Goal: Task Accomplishment & Management: Use online tool/utility

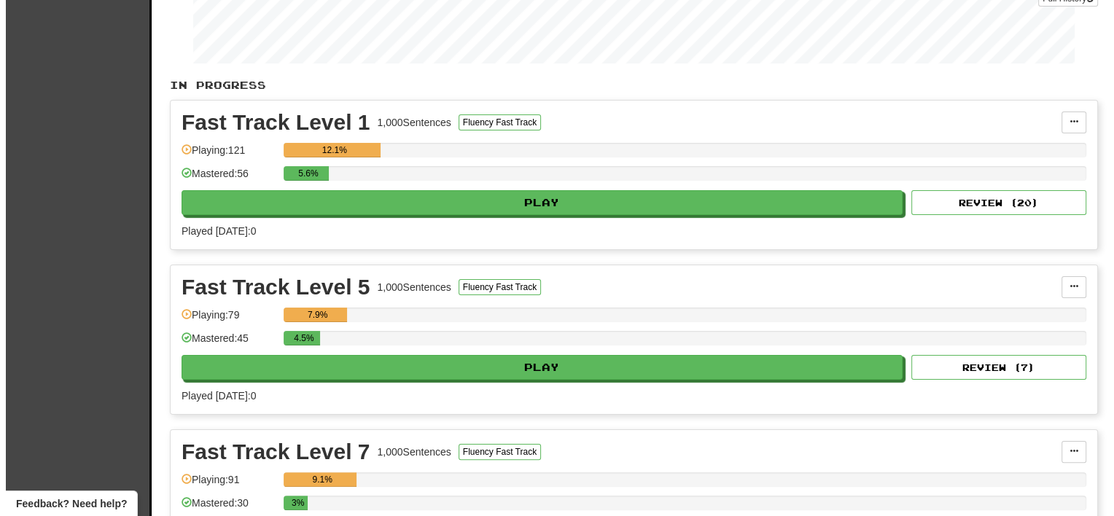
scroll to position [292, 0]
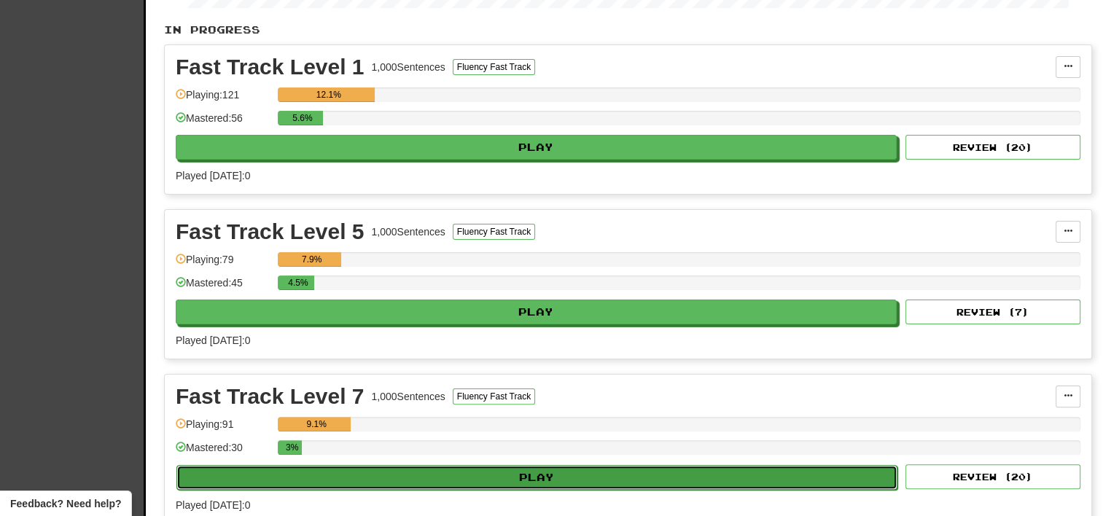
click at [516, 466] on button "Play" at bounding box center [536, 477] width 721 height 25
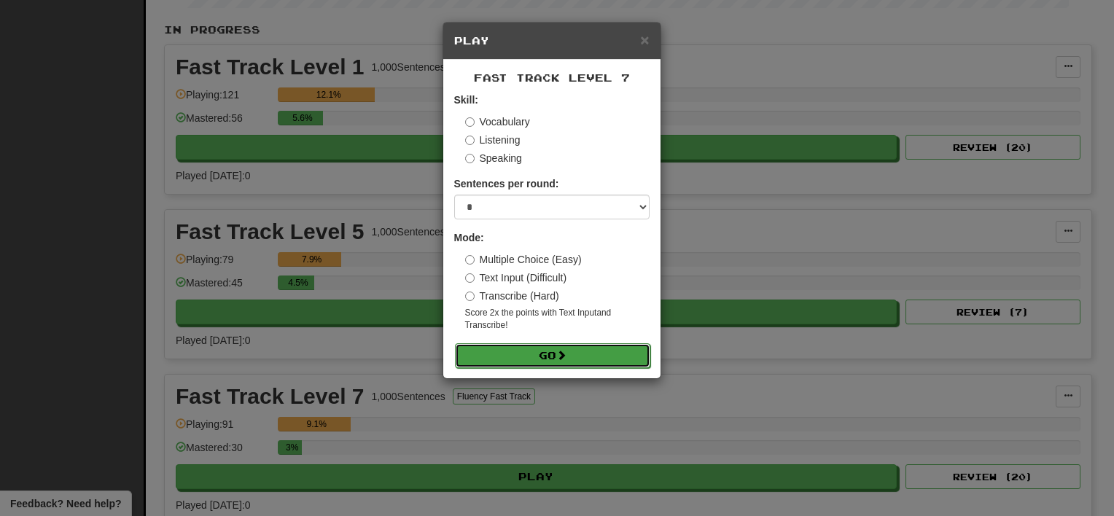
click at [509, 351] on button "Go" at bounding box center [552, 355] width 195 height 25
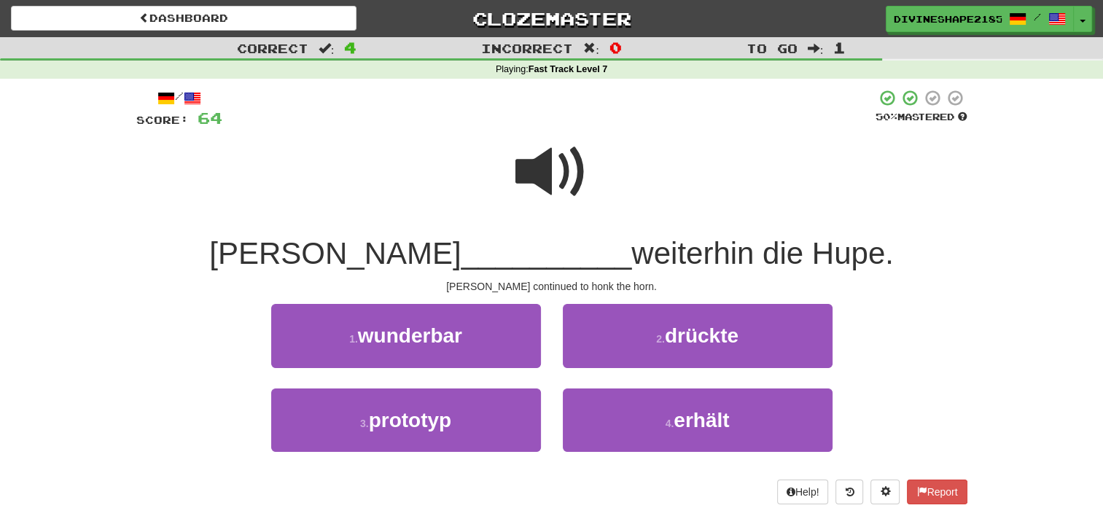
click at [566, 166] on span at bounding box center [551, 172] width 73 height 73
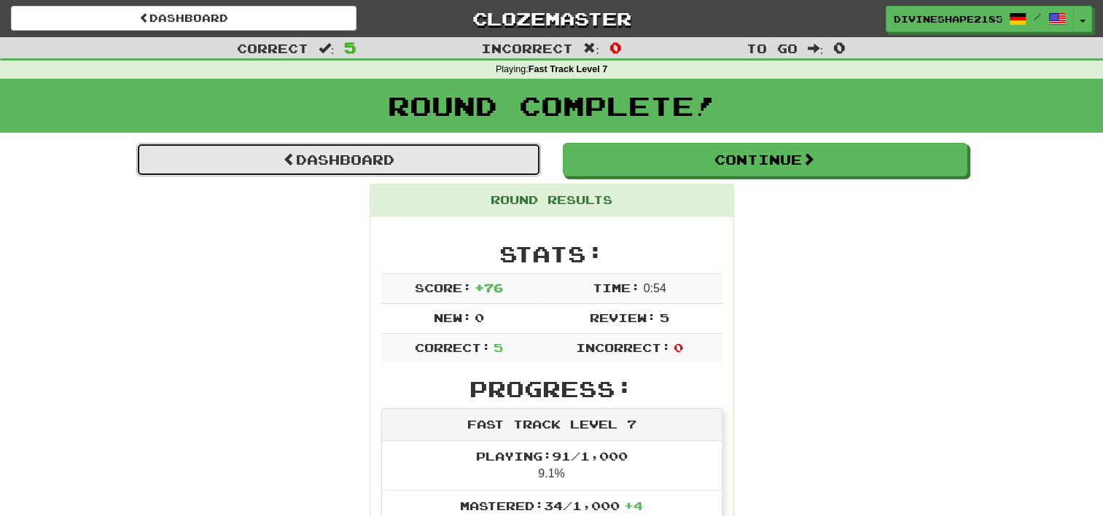
click at [352, 163] on link "Dashboard" at bounding box center [338, 160] width 404 height 34
